Goal: Navigation & Orientation: Find specific page/section

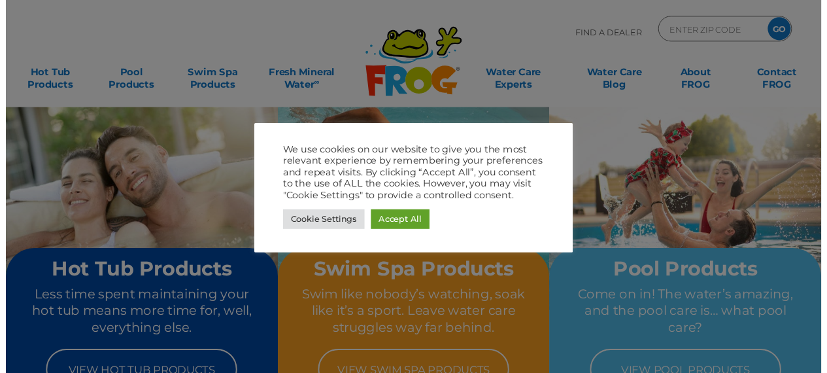
scroll to position [21, 0]
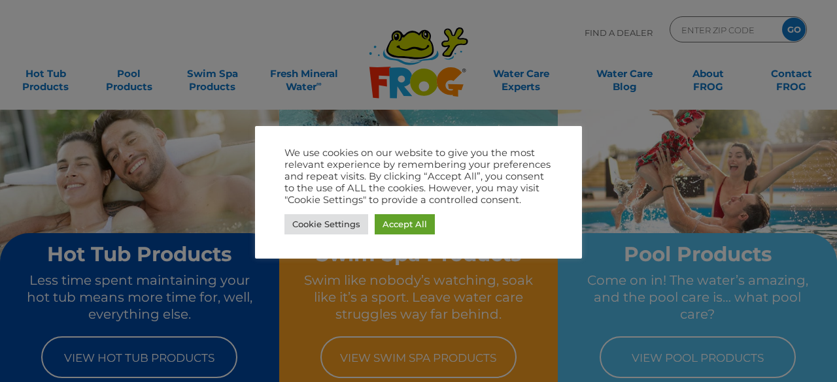
click at [264, 38] on div at bounding box center [418, 191] width 837 height 382
click at [392, 225] on link "Accept All" at bounding box center [405, 224] width 60 height 20
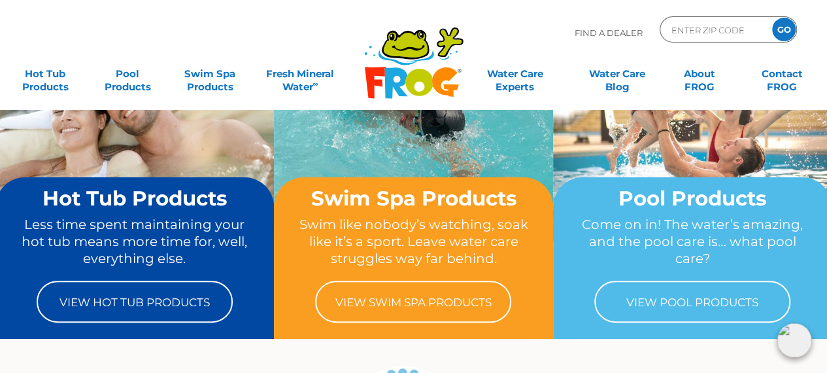
scroll to position [0, 0]
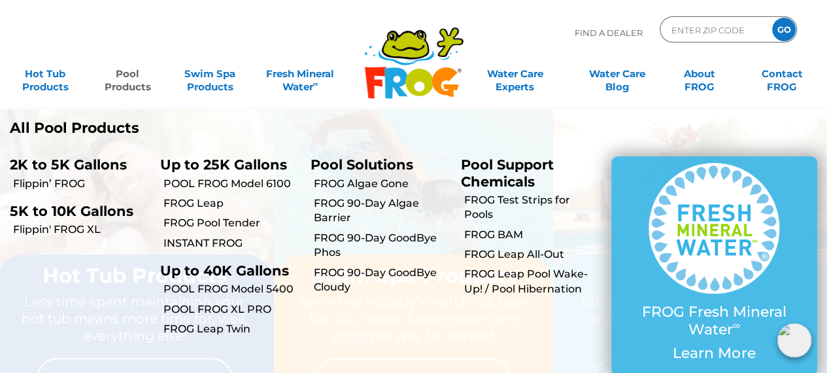
click at [129, 82] on link "Pool Products" at bounding box center [127, 74] width 64 height 26
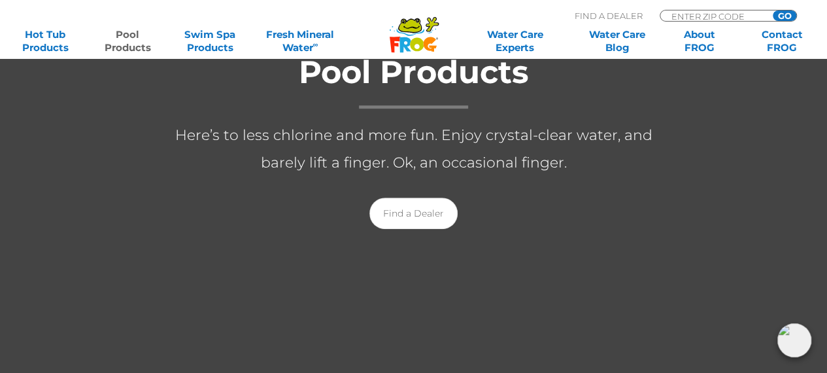
scroll to position [205, 0]
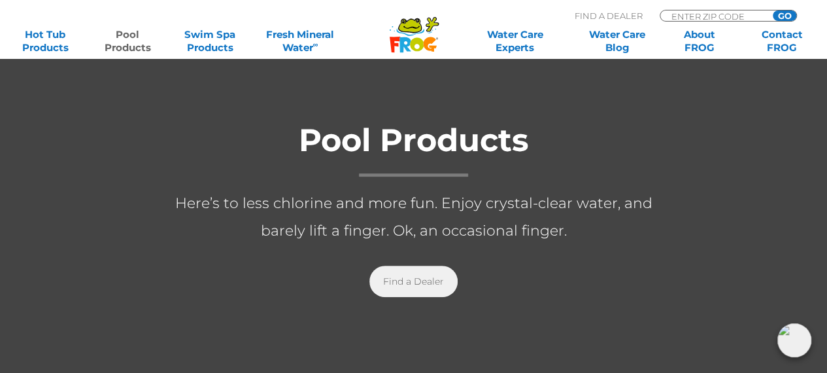
click at [411, 289] on link "Find a Dealer" at bounding box center [413, 280] width 88 height 31
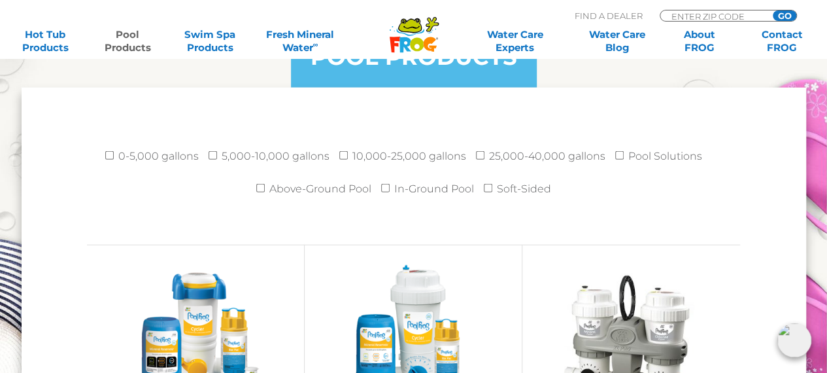
scroll to position [1709, 0]
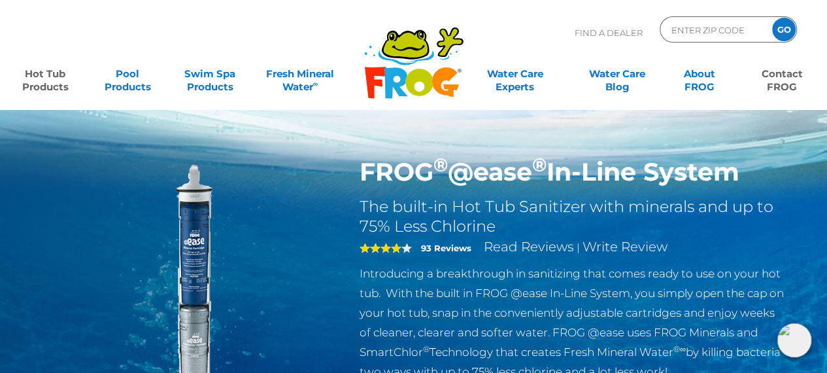
click at [786, 79] on link "Contact FROG" at bounding box center [782, 74] width 64 height 26
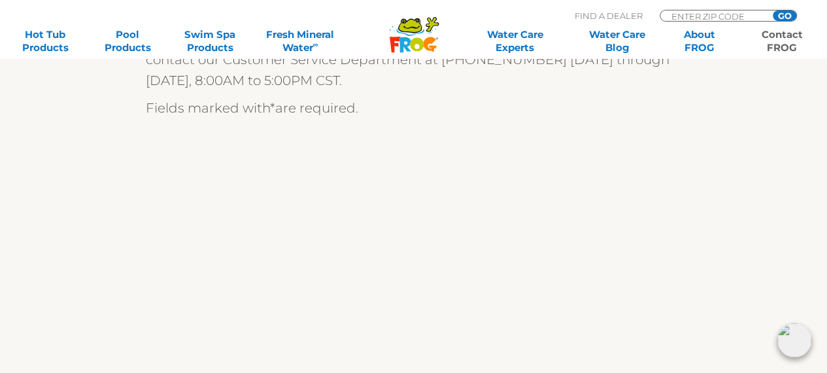
scroll to position [392, 0]
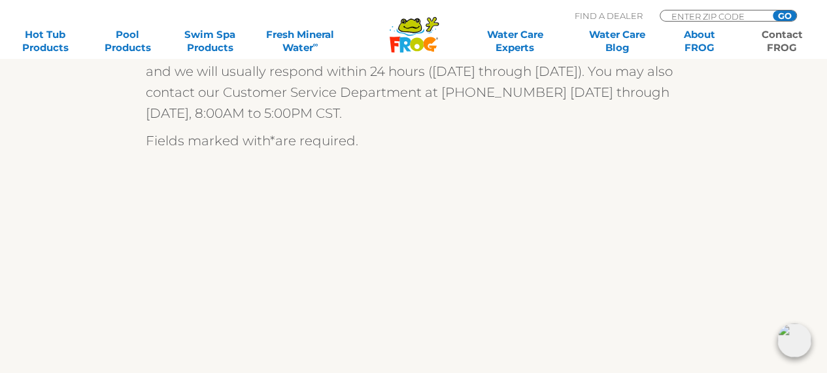
click at [122, 209] on div "We are always ready to help! We appreciate your comments and are happy to help …" at bounding box center [414, 351] width 804 height 918
click at [121, 207] on div "We are always ready to help! We appreciate your comments and are happy to help …" at bounding box center [414, 351] width 804 height 918
click at [739, 159] on div "We are always ready to help! We appreciate your comments and are happy to help …" at bounding box center [414, 351] width 804 height 918
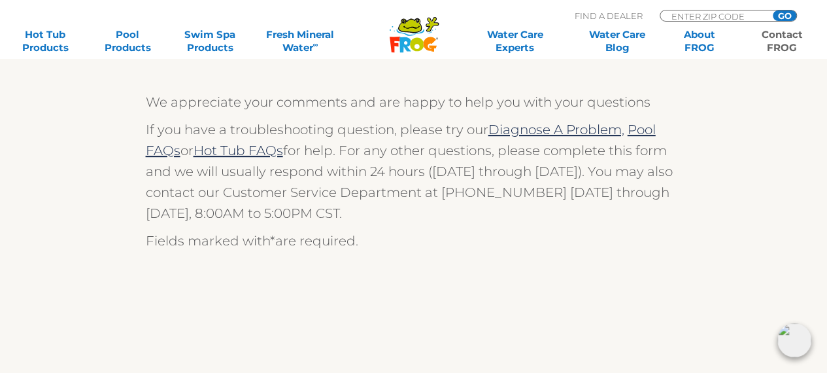
scroll to position [0, 0]
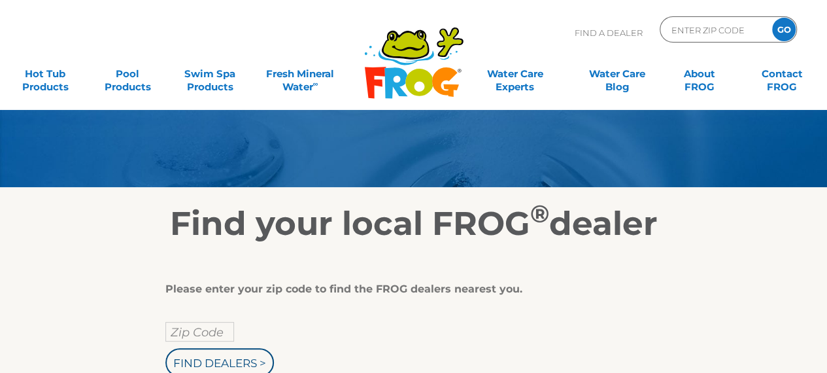
scroll to position [131, 0]
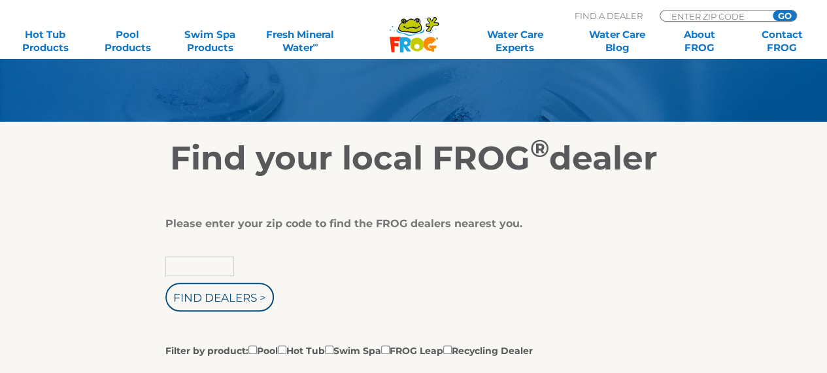
click at [209, 263] on input "text" at bounding box center [199, 266] width 69 height 20
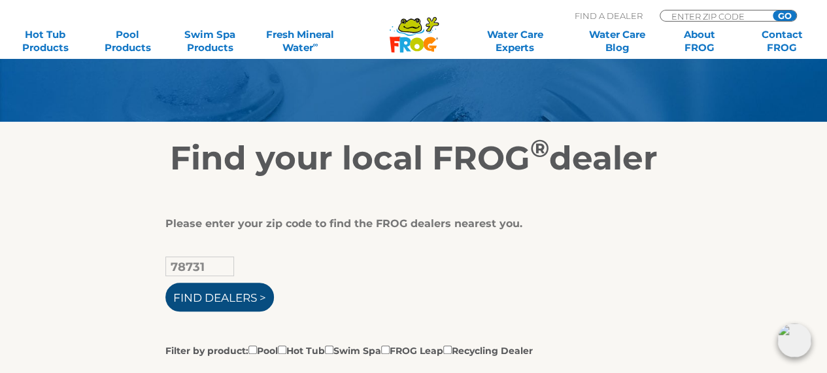
type input "78731"
click at [201, 304] on input "Find Dealers >" at bounding box center [219, 296] width 109 height 29
